Goal: Transaction & Acquisition: Download file/media

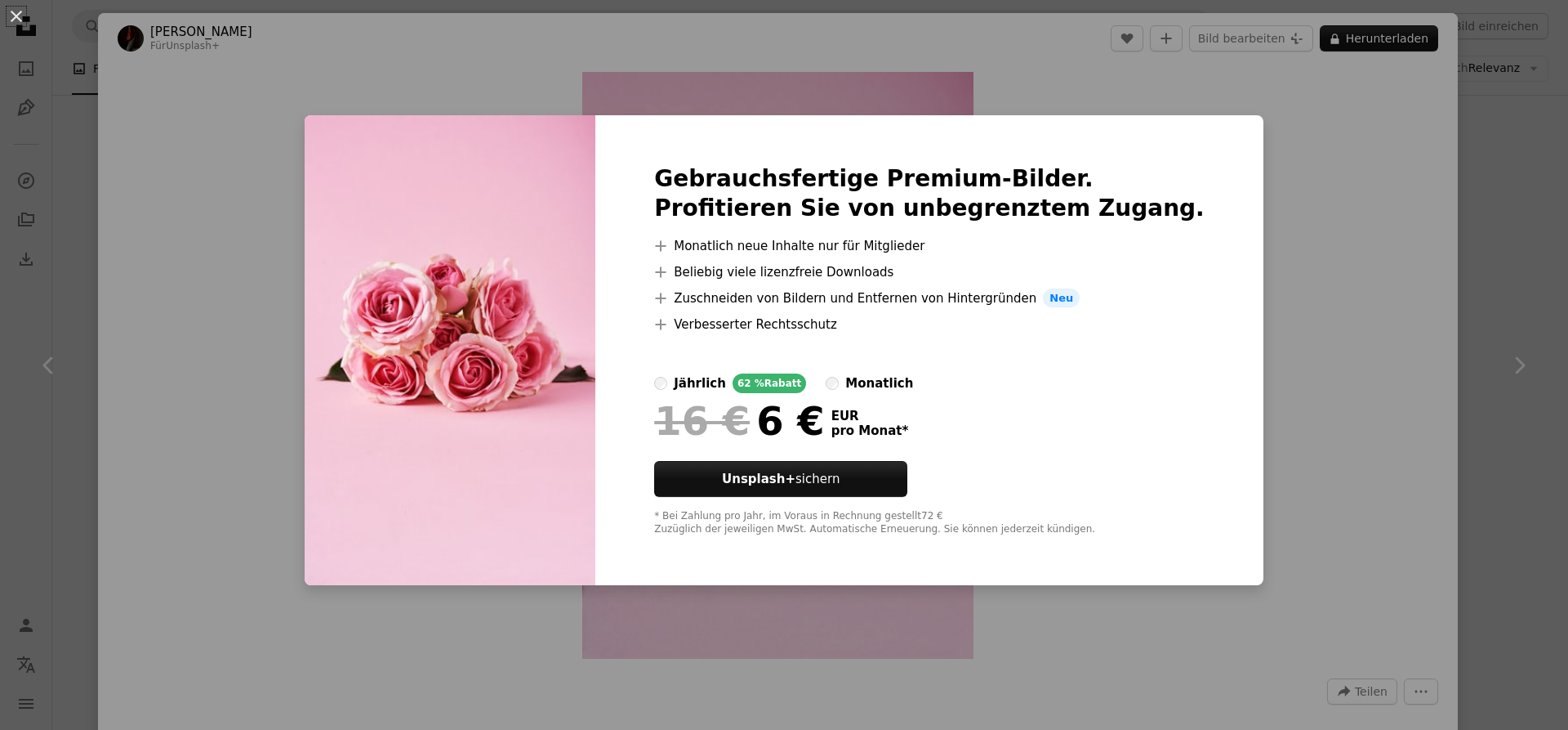
scroll to position [416, 0]
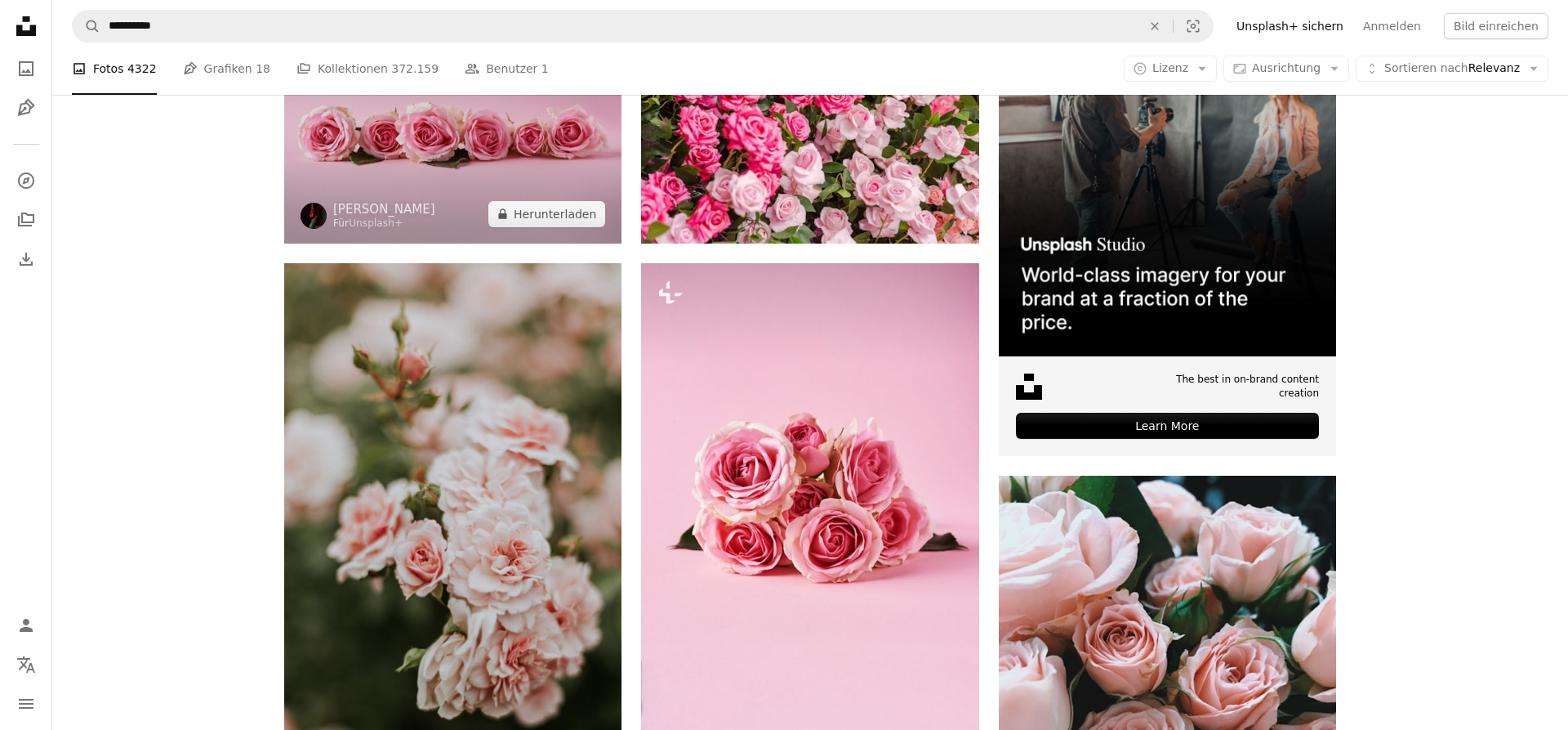
click at [363, 177] on img at bounding box center [453, 130] width 338 height 225
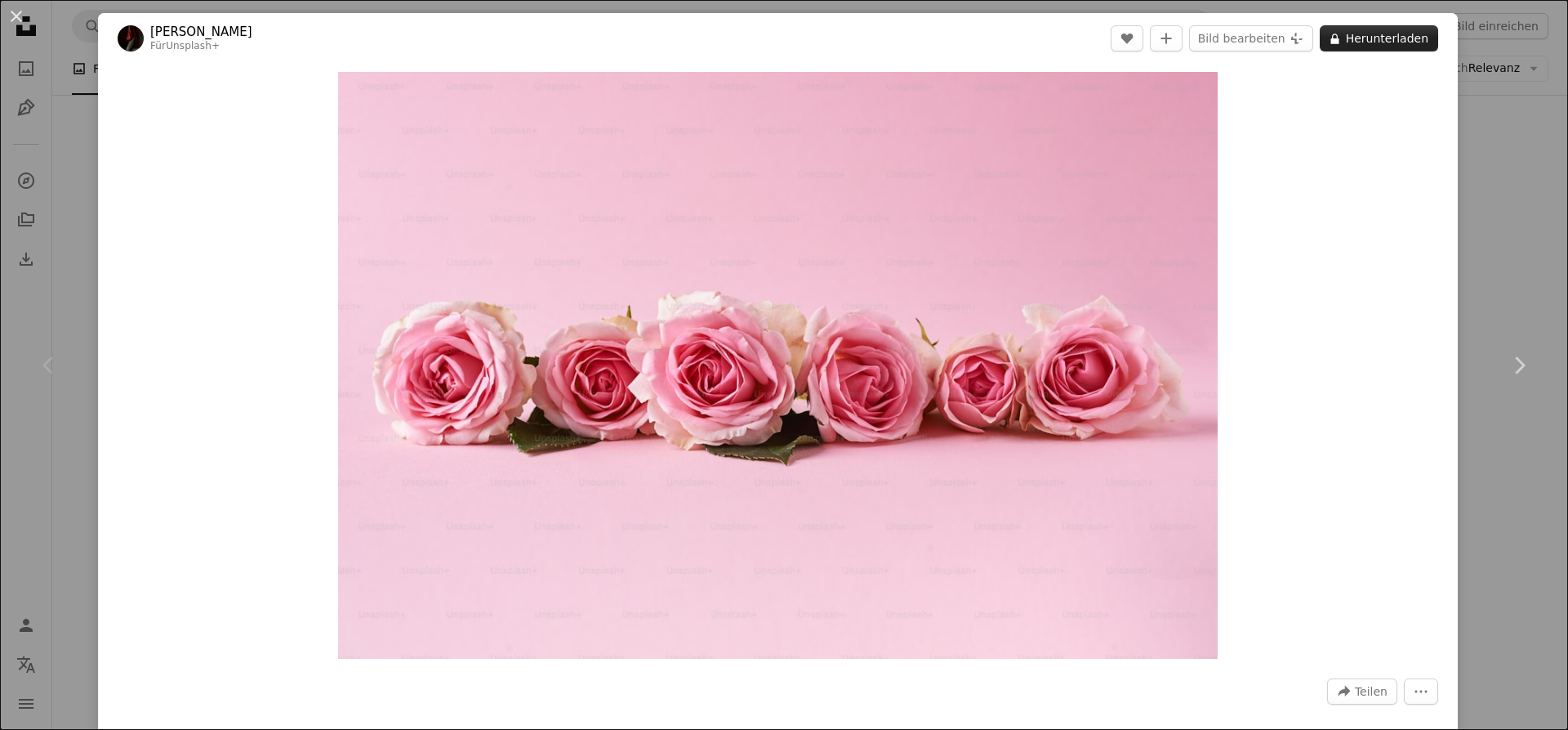
click at [1380, 43] on button "A lock Herunterladen" at bounding box center [1379, 38] width 119 height 26
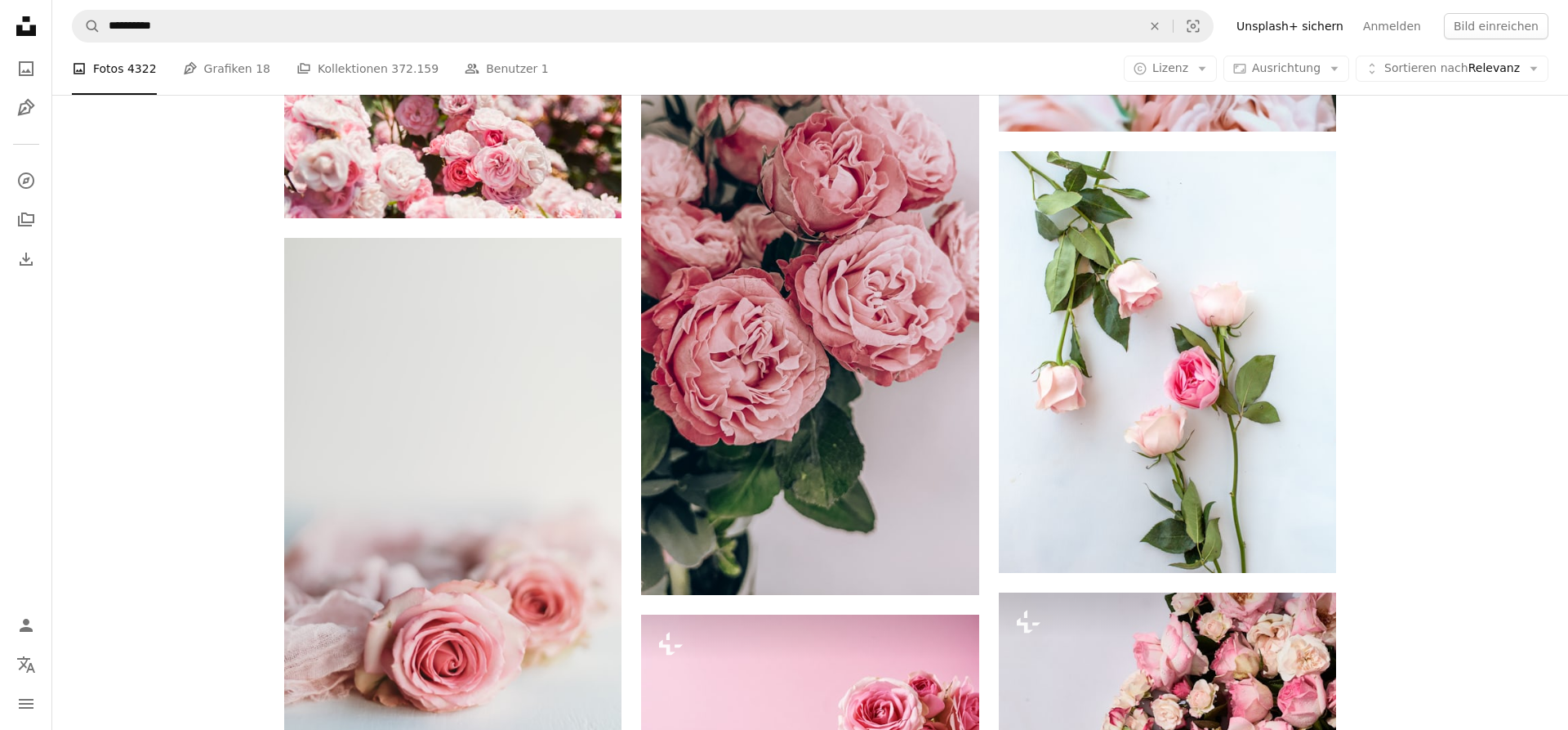
scroll to position [1250, 0]
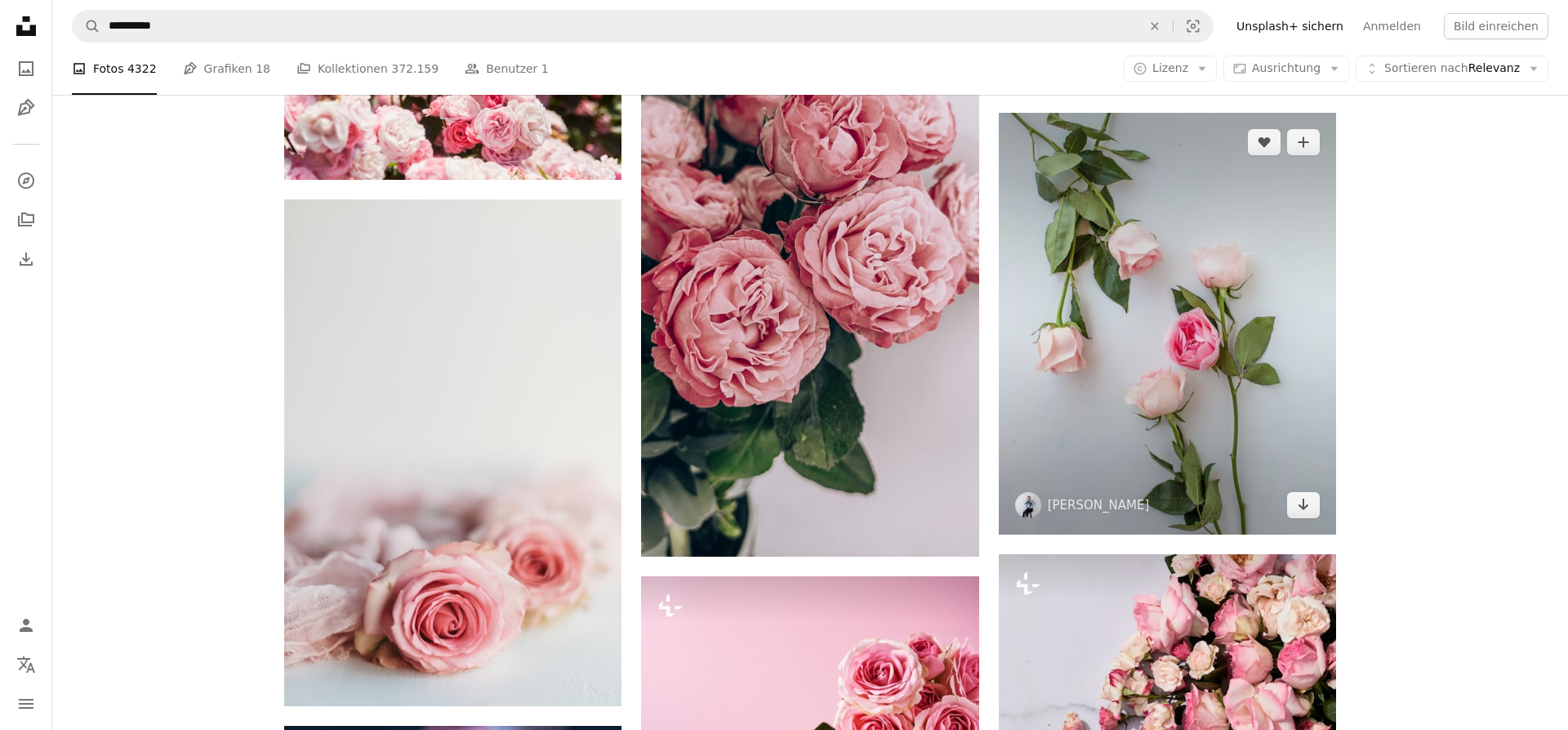
click at [1154, 270] on img at bounding box center [1168, 324] width 338 height 422
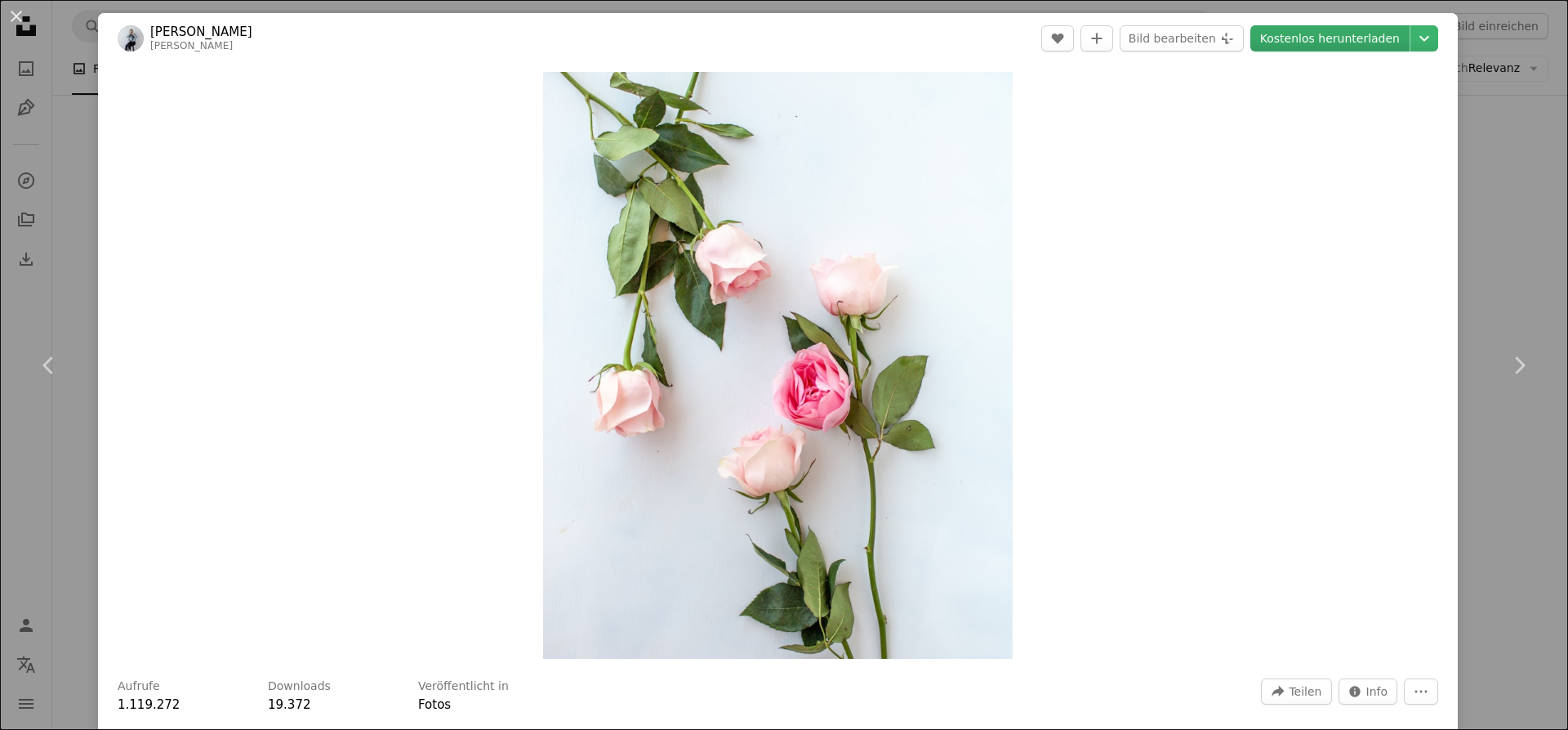
click at [1383, 34] on link "Kostenlos herunterladen" at bounding box center [1330, 38] width 160 height 26
